Goal: Information Seeking & Learning: Learn about a topic

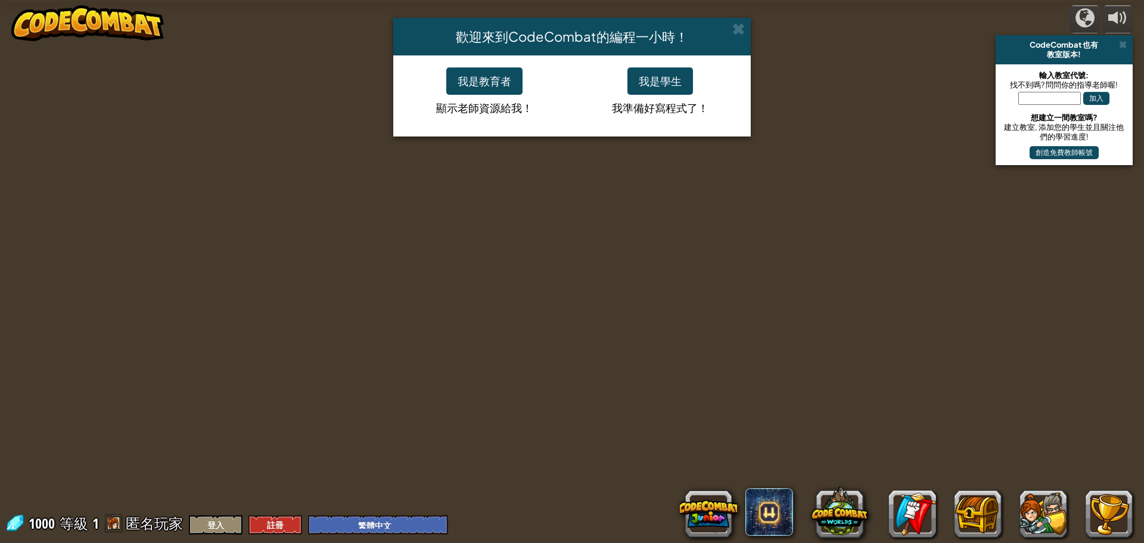
select select "zh-HANT"
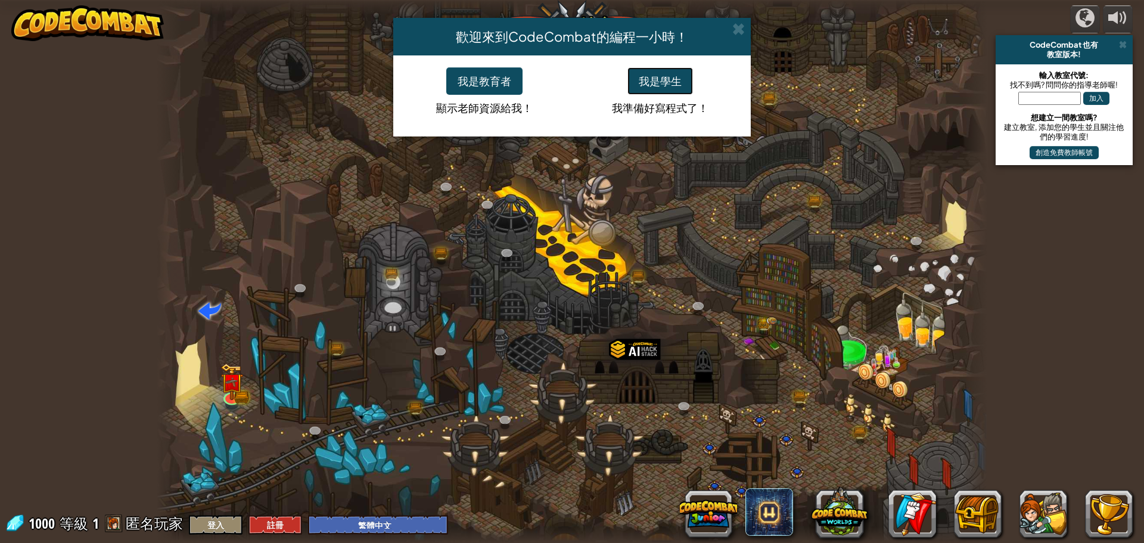
click at [656, 82] on button "我是學生" at bounding box center [661, 80] width 66 height 27
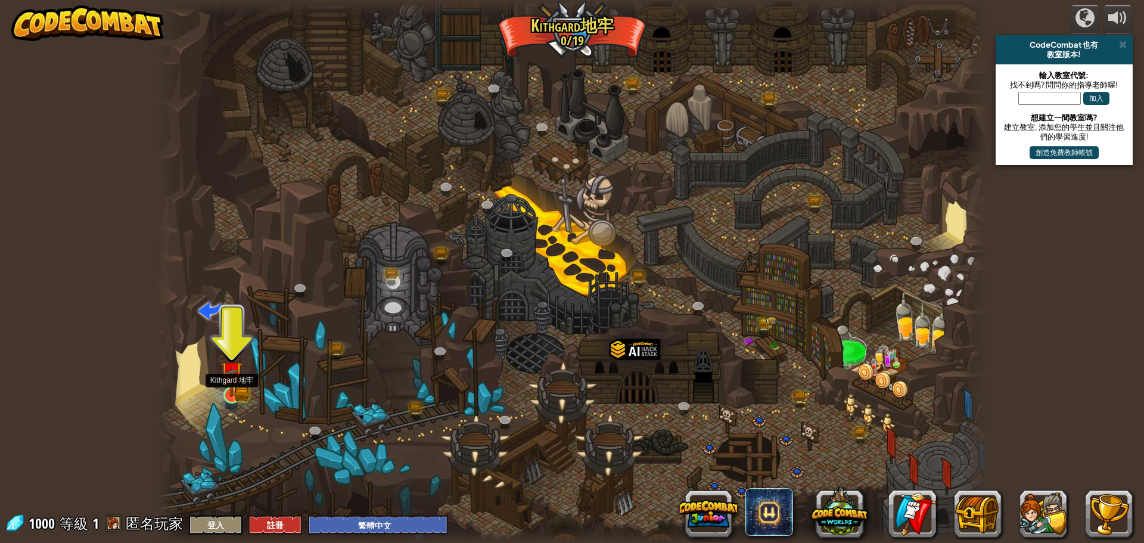
click at [230, 393] on img at bounding box center [232, 372] width 22 height 49
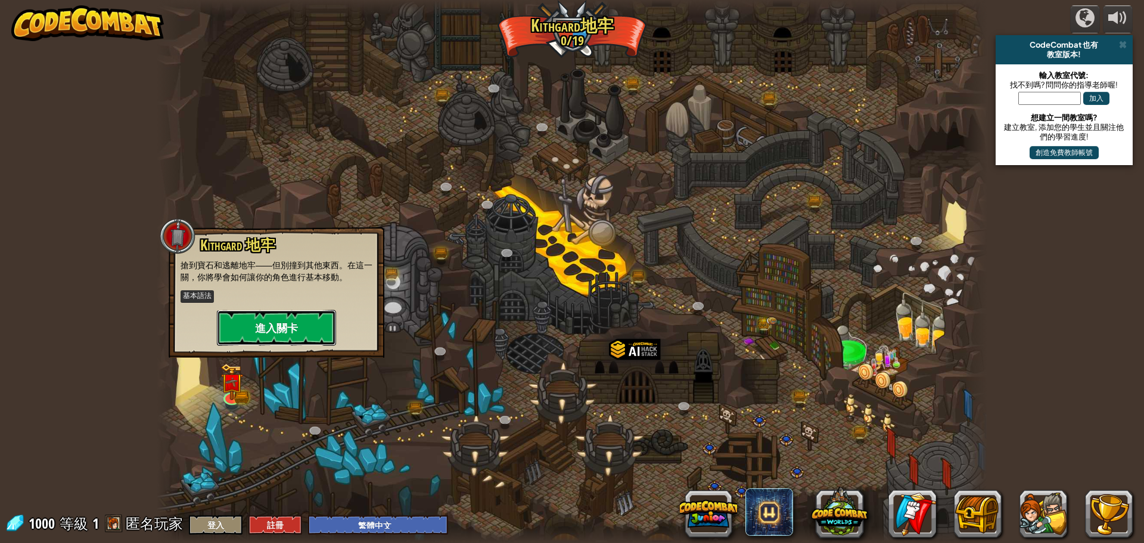
click at [279, 324] on button "進入關卡" at bounding box center [276, 328] width 119 height 36
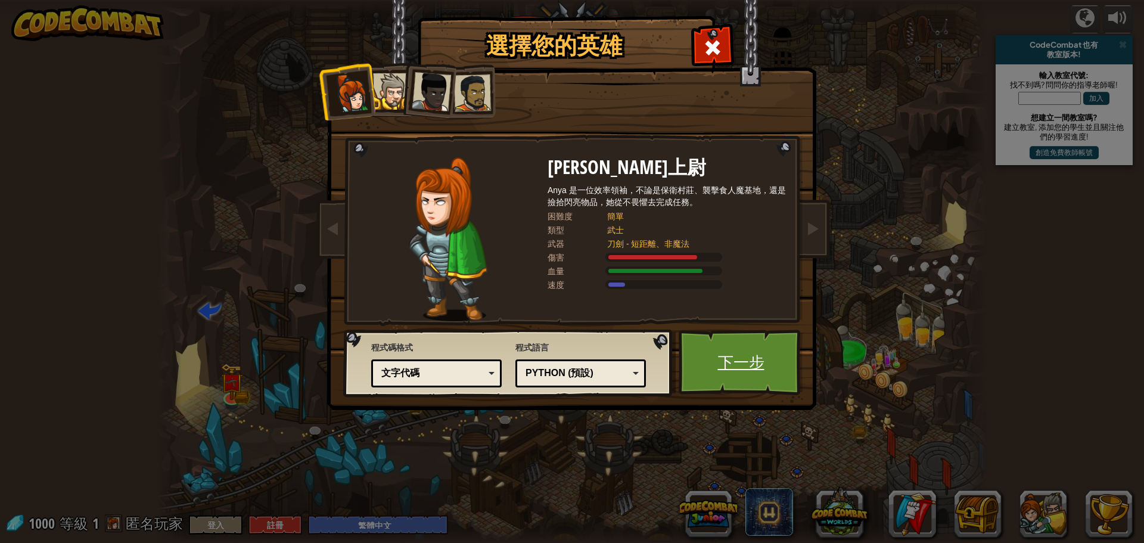
click at [733, 345] on link "下一步" at bounding box center [741, 363] width 125 height 66
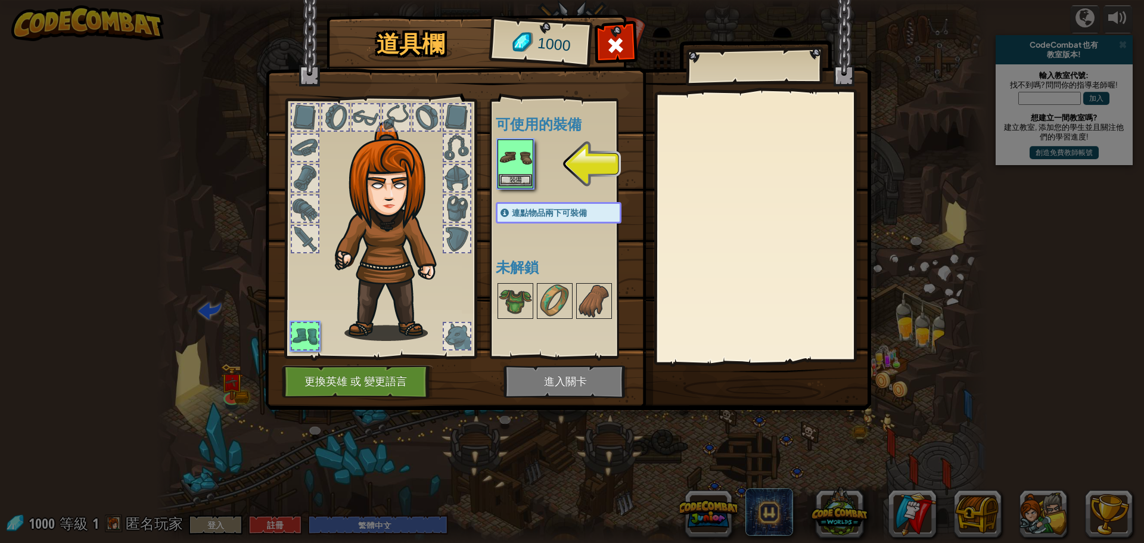
click at [499, 165] on img at bounding box center [515, 157] width 33 height 33
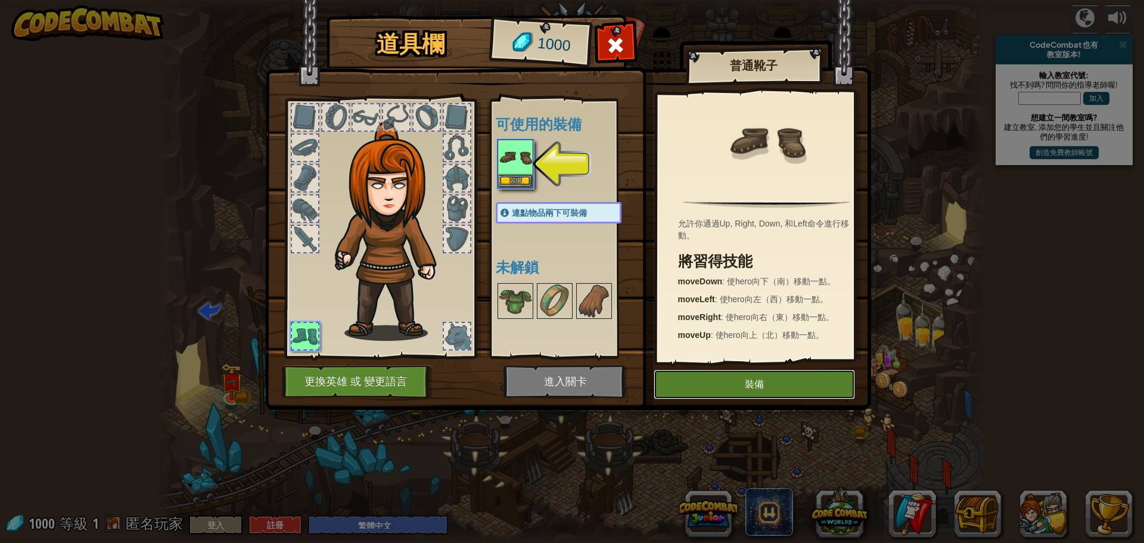
click at [748, 386] on button "裝備" at bounding box center [754, 385] width 201 height 30
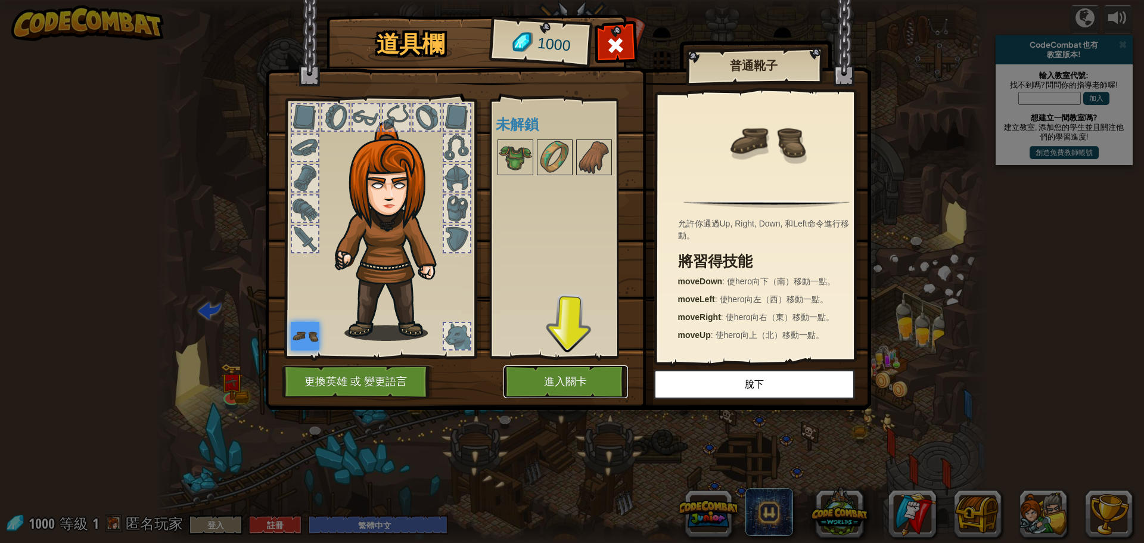
click at [591, 371] on button "進入關卡" at bounding box center [566, 381] width 125 height 33
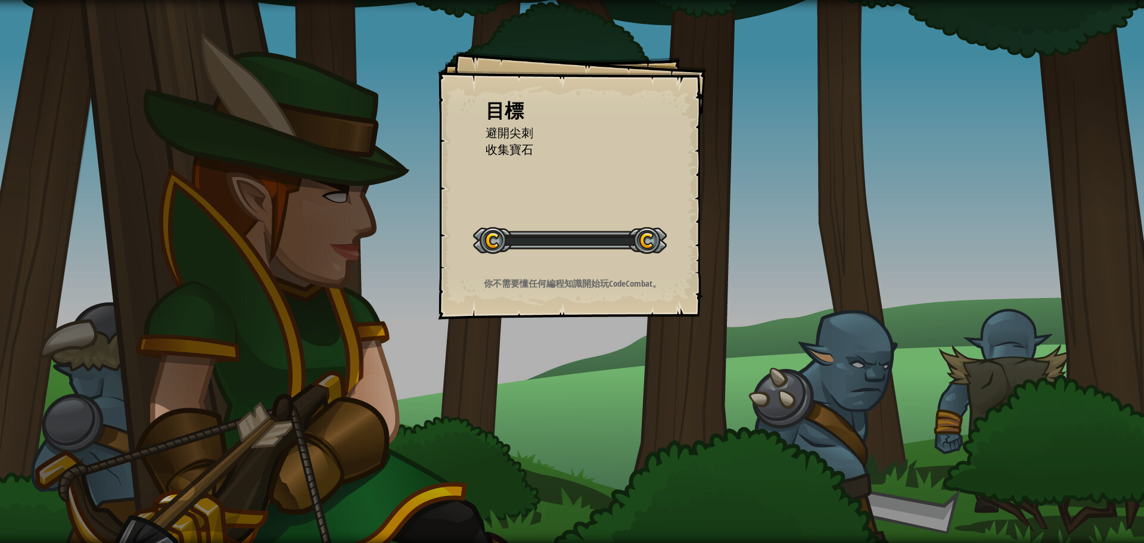
click at [589, 368] on div "目標 避開尖刺 收集寶石 開始戰役 從伺服器載入失敗 您將需要訂閱來開啟這關。 訂閱 您需要加入一個課程來遊玩此關卡。 回到我的課程 詢問您的老師來分派一個授…" at bounding box center [572, 271] width 1144 height 543
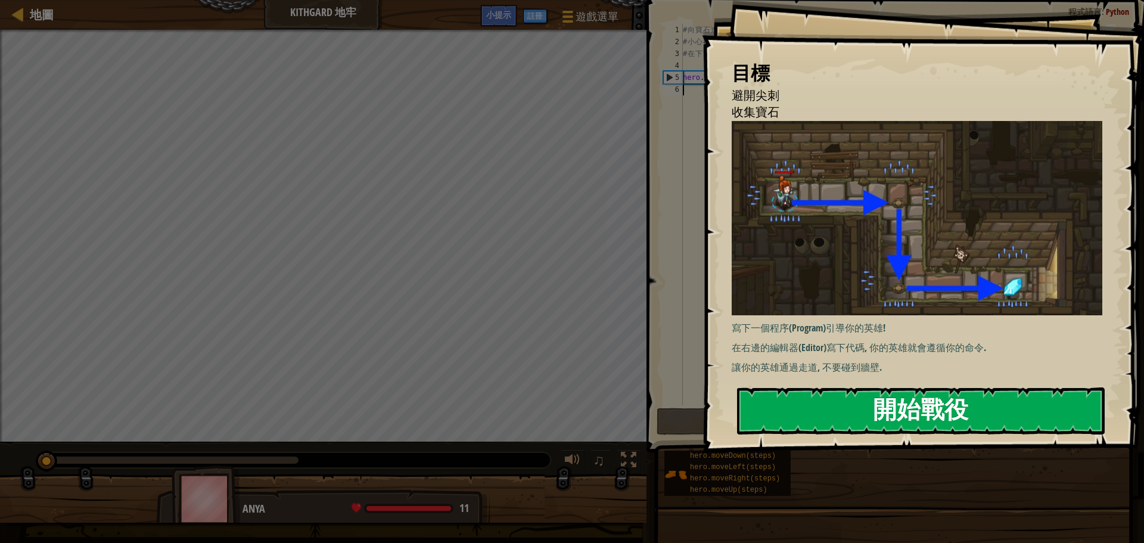
click at [1019, 390] on button "開始戰役" at bounding box center [921, 410] width 368 height 47
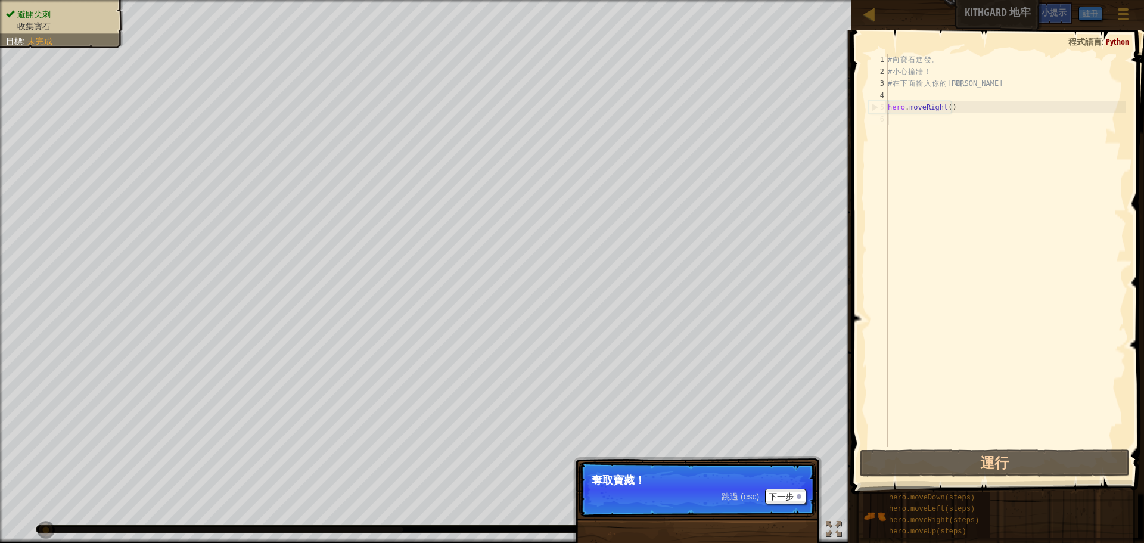
drag, startPoint x: 623, startPoint y: 464, endPoint x: 815, endPoint y: 504, distance: 196.0
click at [634, 468] on p "跳過 (esc) 下一步 奪取寶藏！" at bounding box center [697, 489] width 237 height 55
click at [792, 495] on button "下一步" at bounding box center [785, 496] width 41 height 15
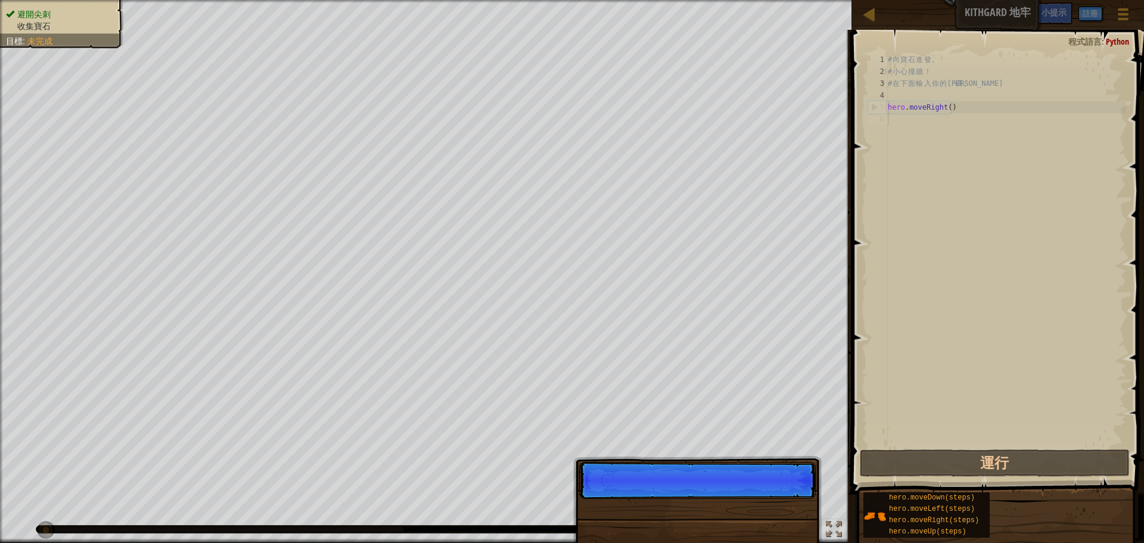
scroll to position [5, 0]
click at [792, 495] on p "跳過 (esc) 下一步" at bounding box center [697, 480] width 237 height 37
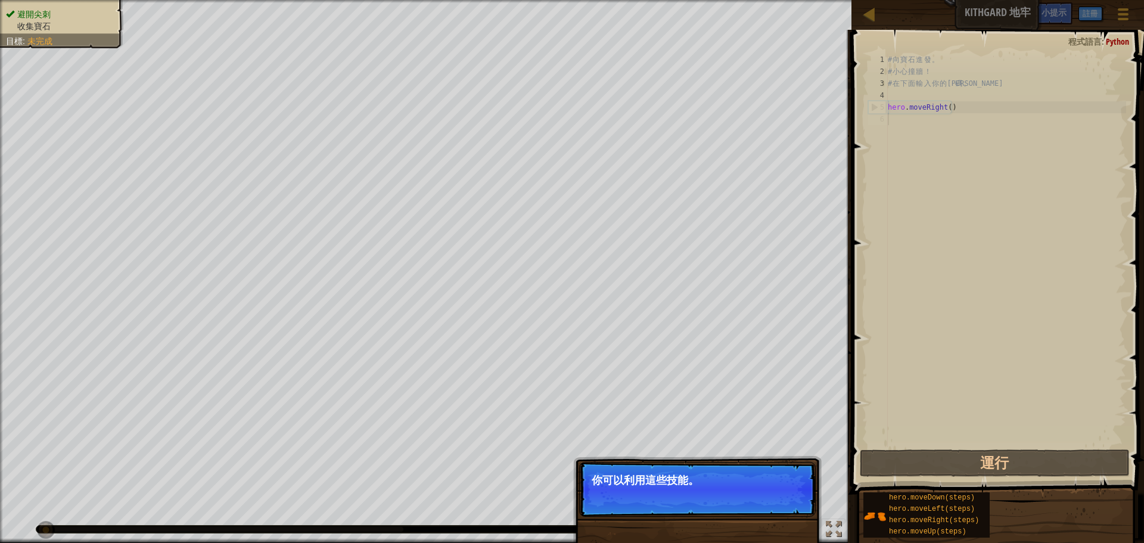
click at [792, 491] on button "下一步" at bounding box center [785, 496] width 41 height 15
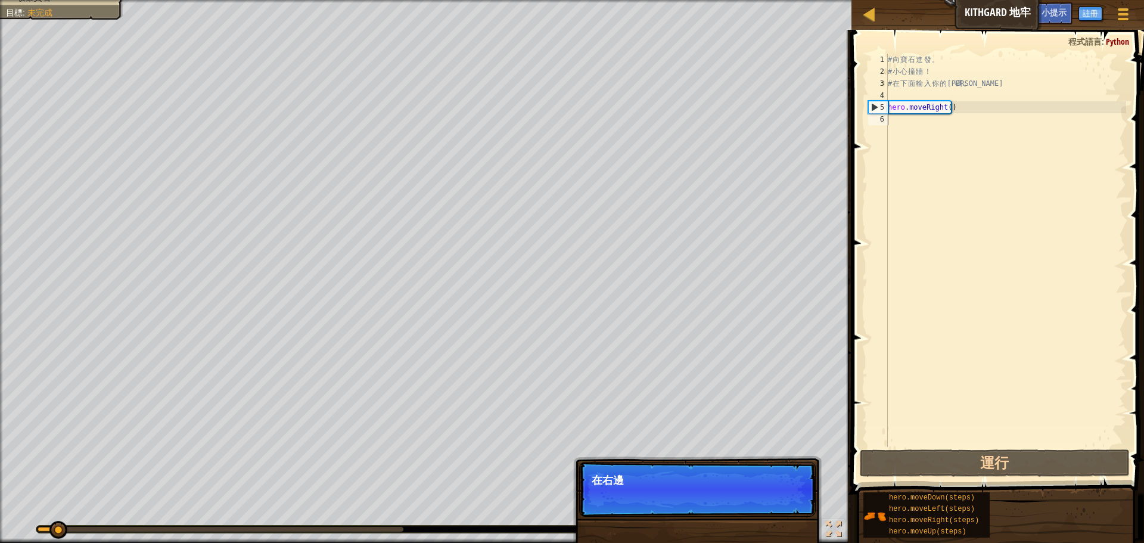
click at [777, 479] on p "在右邊" at bounding box center [698, 480] width 212 height 12
click at [733, 468] on p "跳過 (esc) 下一步 在右邊輸入你的代碼。" at bounding box center [697, 489] width 237 height 55
click at [734, 464] on p "跳過 (esc) 下一步 在右邊輸入你的代碼。" at bounding box center [697, 489] width 237 height 55
click at [736, 458] on div "跳過 (esc) 下一步 在右邊輸入你的代碼。" at bounding box center [697, 544] width 249 height 176
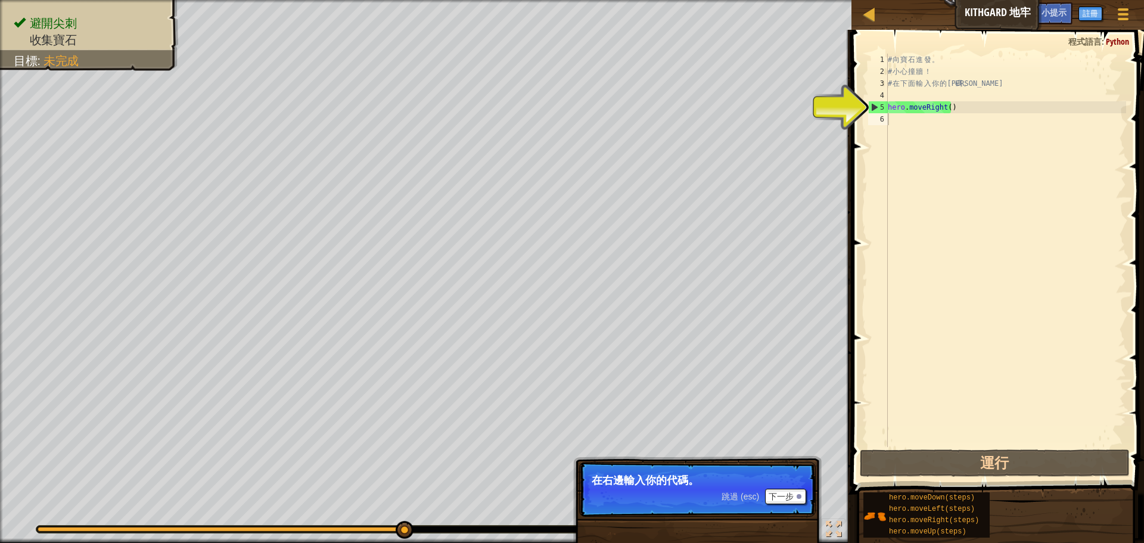
click at [784, 488] on p "跳過 (esc) 下一步 在右邊輸入你的代碼。" at bounding box center [697, 489] width 237 height 55
click at [783, 495] on button "下一步" at bounding box center [785, 496] width 41 height 15
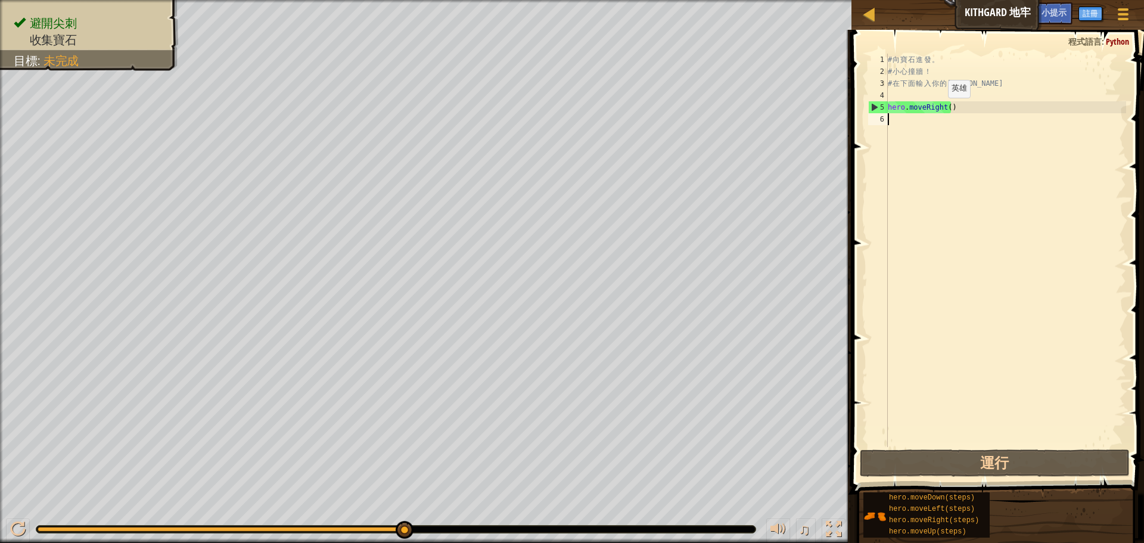
click at [939, 110] on div "# 向 寶 石 進 發 。 # 小 心 撞 牆 ！ # 在 下 面 輸 入 你 的 代 碼 。 hero . moveRight ( )" at bounding box center [1006, 262] width 241 height 417
click at [974, 105] on div "# 向 寶 石 進 發 。 # 小 心 撞 牆 ！ # 在 下 面 輸 入 你 的 代 碼 。 hero . moveRight ( )" at bounding box center [1006, 262] width 241 height 417
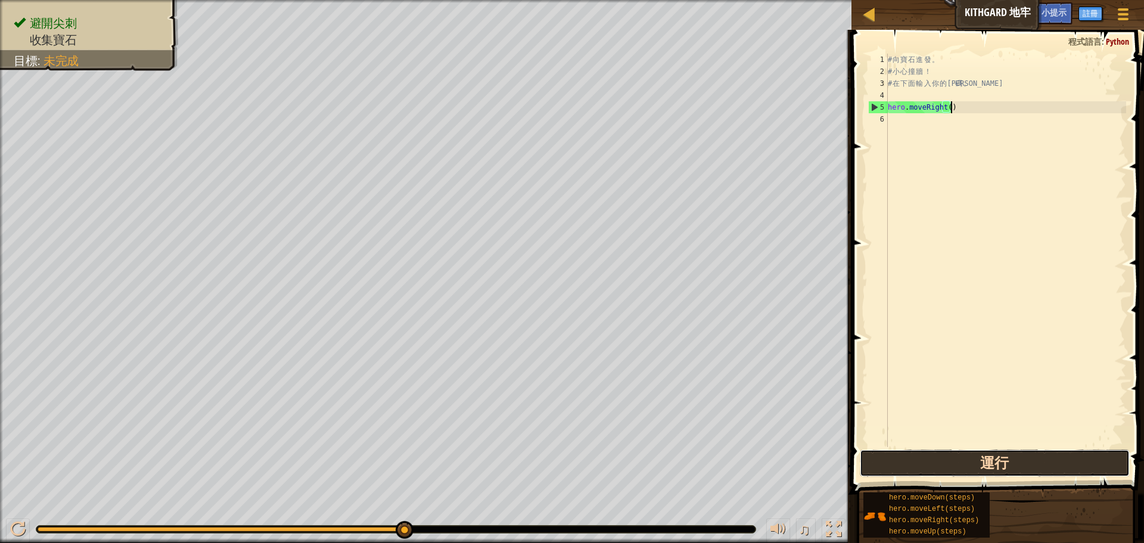
click at [1025, 464] on button "運行" at bounding box center [995, 462] width 270 height 27
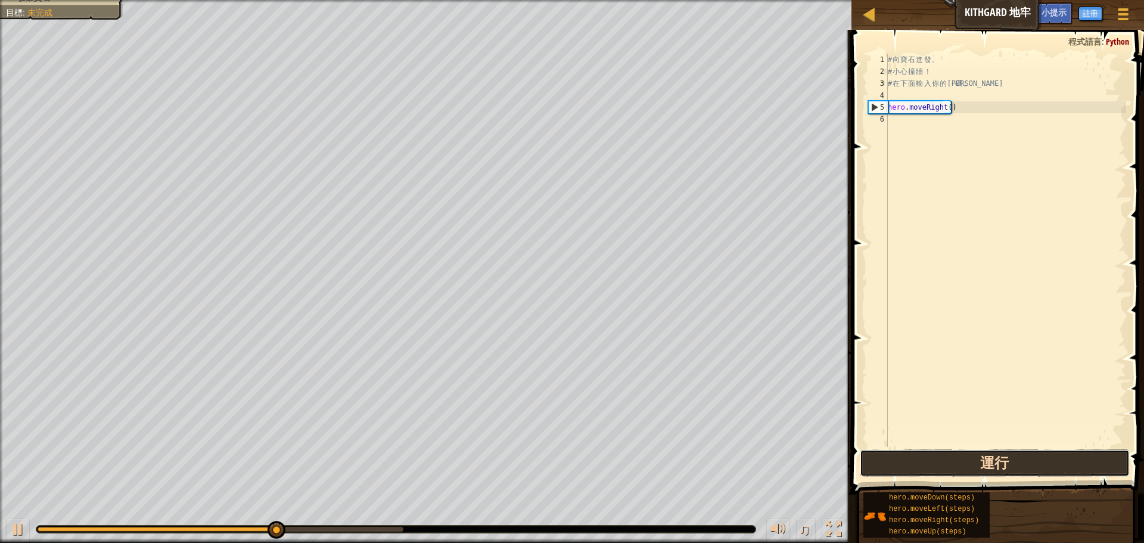
click at [1016, 464] on button "運行" at bounding box center [995, 462] width 270 height 27
click at [1016, 464] on button "運行中" at bounding box center [995, 462] width 270 height 27
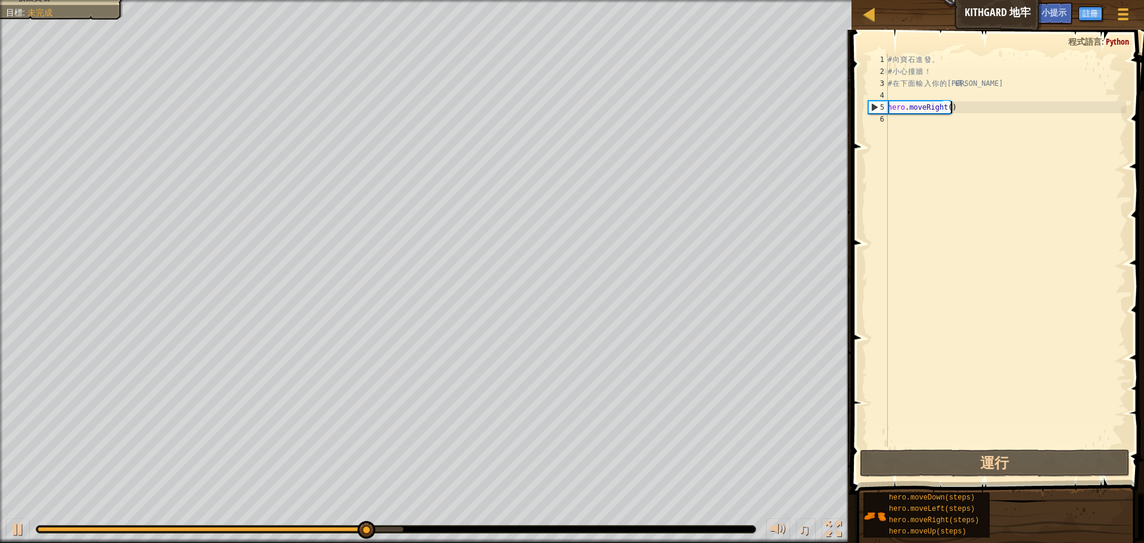
click at [928, 57] on div "# 向 寶 石 進 發 。 # 小 心 撞 牆 ！ # 在 下 面 輸 入 你 的 代 碼 。 hero . moveRight ( )" at bounding box center [1006, 262] width 241 height 417
type textarea "# 向寶石進發。"
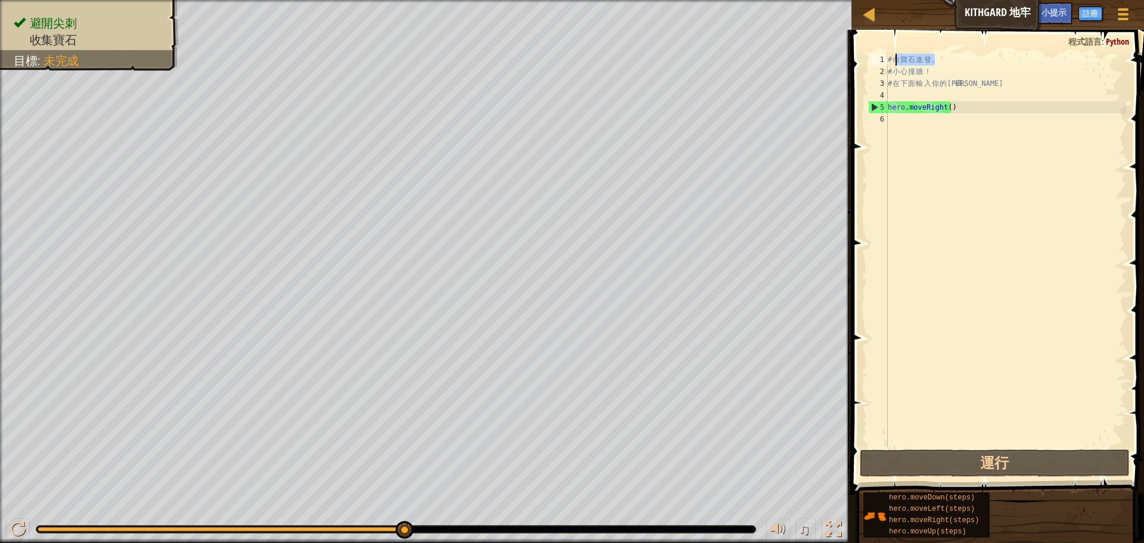
drag, startPoint x: 928, startPoint y: 57, endPoint x: 908, endPoint y: 56, distance: 19.7
click at [908, 56] on div "# 向 寶 石 進 發 。 # 小 心 撞 牆 ！ # 在 下 面 輸 入 你 的 代 碼 。 hero . moveRight ( )" at bounding box center [1006, 262] width 241 height 417
click at [1014, 153] on div "# 向 寶 石 進 發 。 # 小 心 撞 牆 ！ # 在 下 面 輸 入 你 的 代 碼 。 hero . moveRight ( )" at bounding box center [1006, 262] width 241 height 417
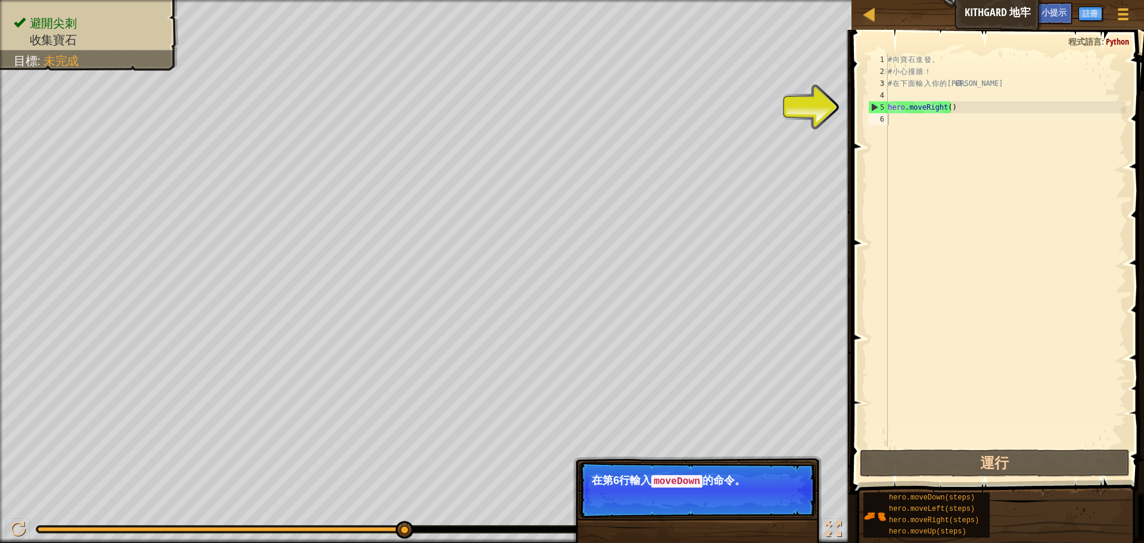
click at [1111, 43] on span "Python" at bounding box center [1117, 41] width 23 height 11
click at [1121, 40] on span "Python" at bounding box center [1117, 41] width 23 height 11
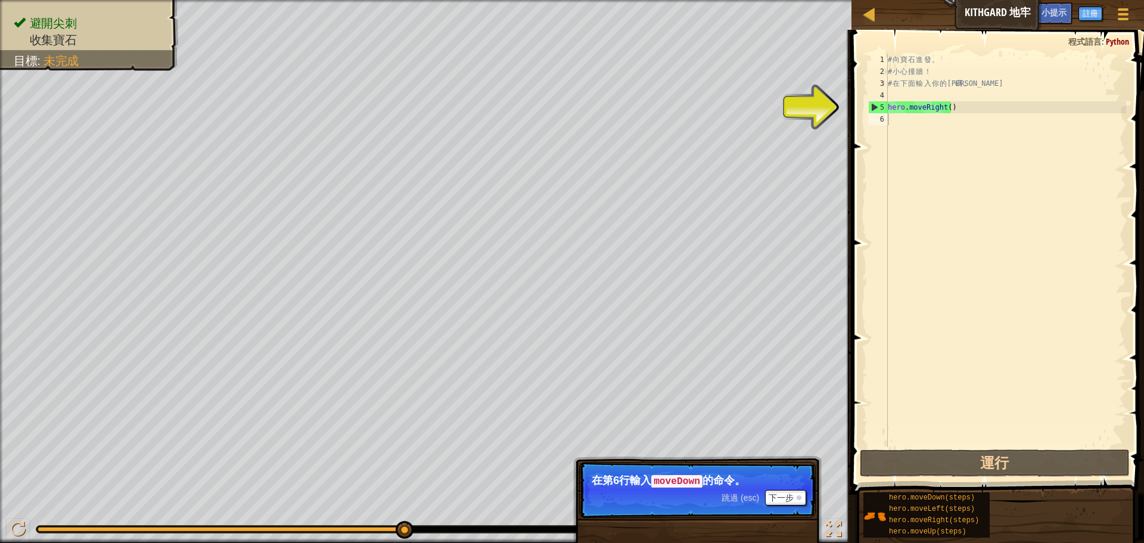
click at [684, 479] on code "moveDown" at bounding box center [676, 481] width 51 height 13
click at [778, 494] on button "下一步" at bounding box center [785, 497] width 41 height 15
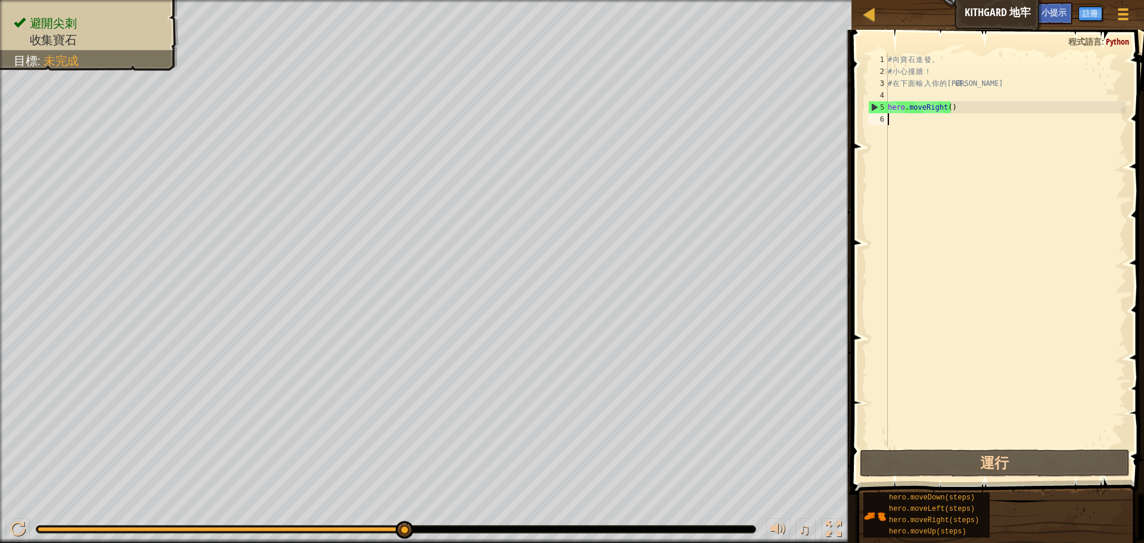
drag, startPoint x: 902, startPoint y: 119, endPoint x: 852, endPoint y: 108, distance: 51.3
click at [901, 119] on div "# 向 寶 石 進 發 。 # 小 心 撞 牆 ！ # 在 下 面 輸 入 你 的 代 碼 。 hero . moveRight ( )" at bounding box center [1006, 262] width 241 height 417
select select "zh-HANT"
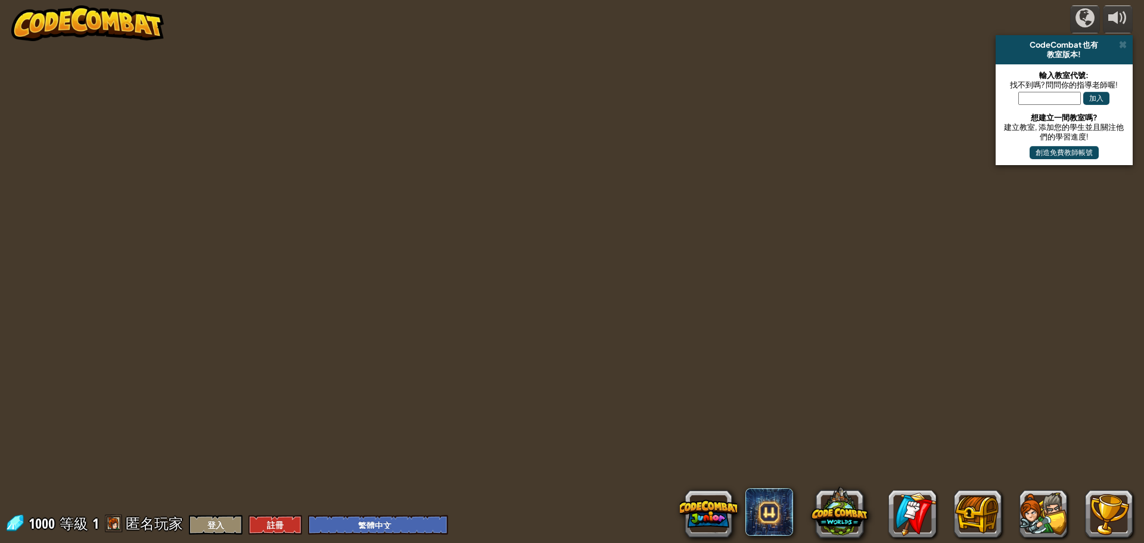
select select "zh-HANT"
